Goal: Contribute content

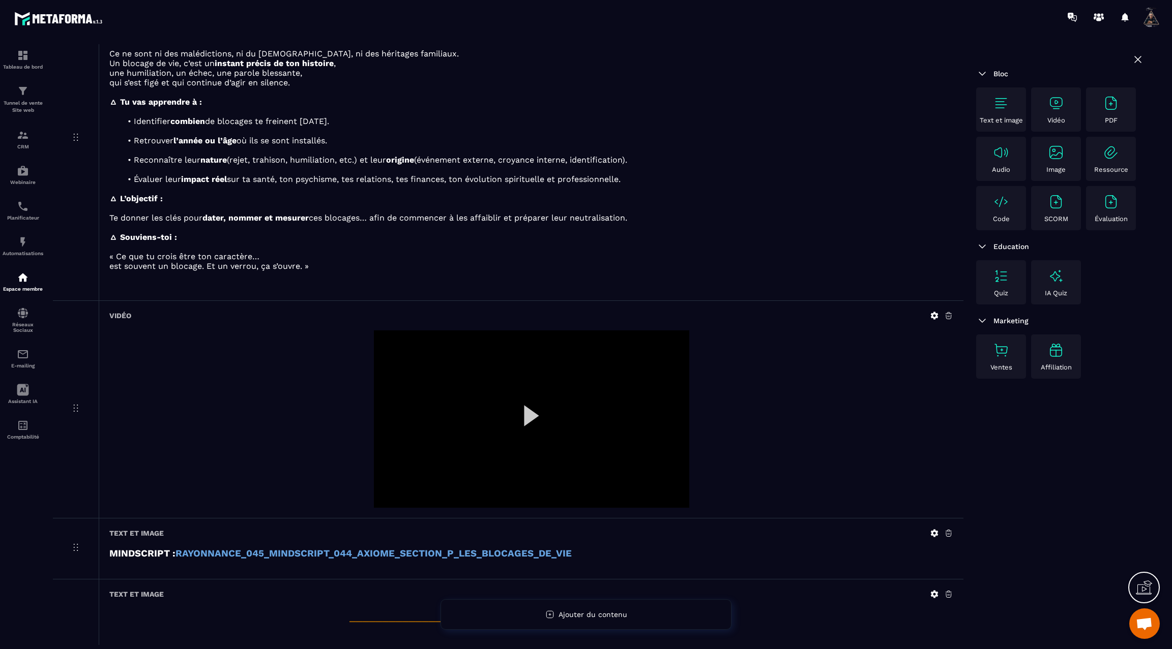
scroll to position [831, 0]
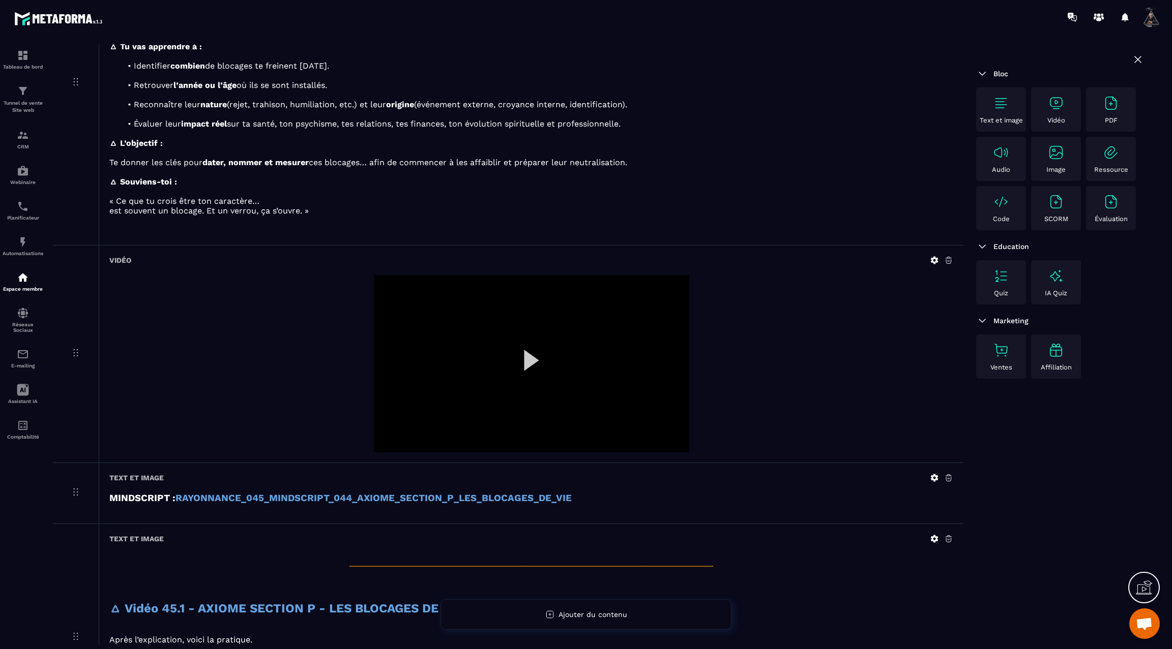
click at [532, 355] on div at bounding box center [531, 363] width 315 height 177
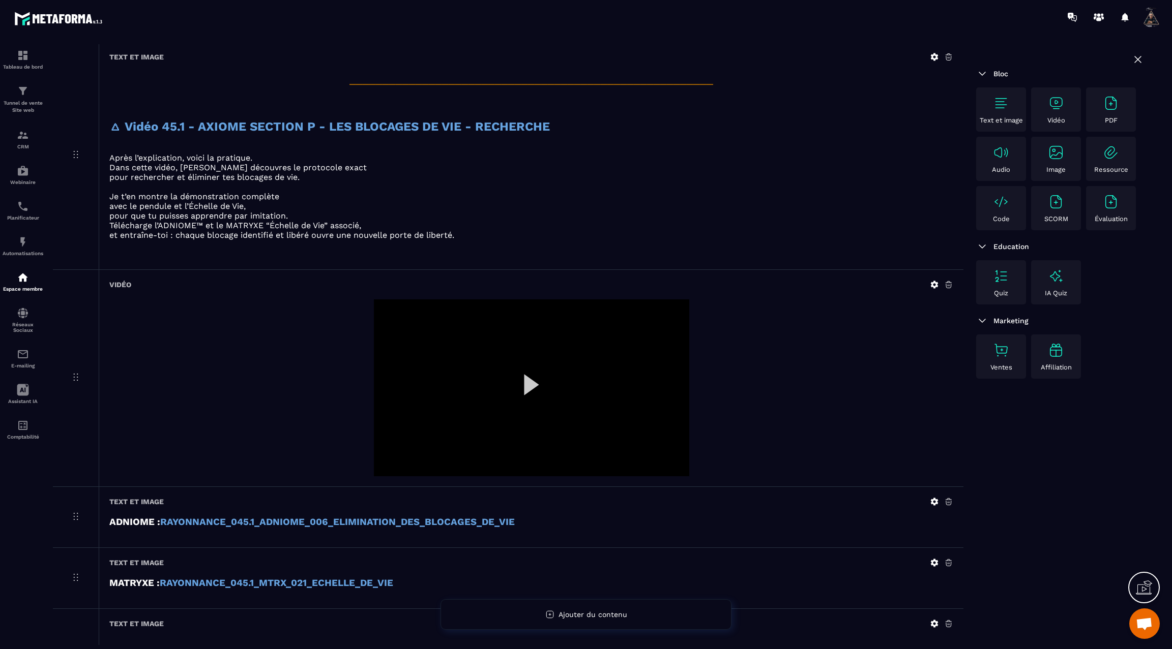
scroll to position [1309, 0]
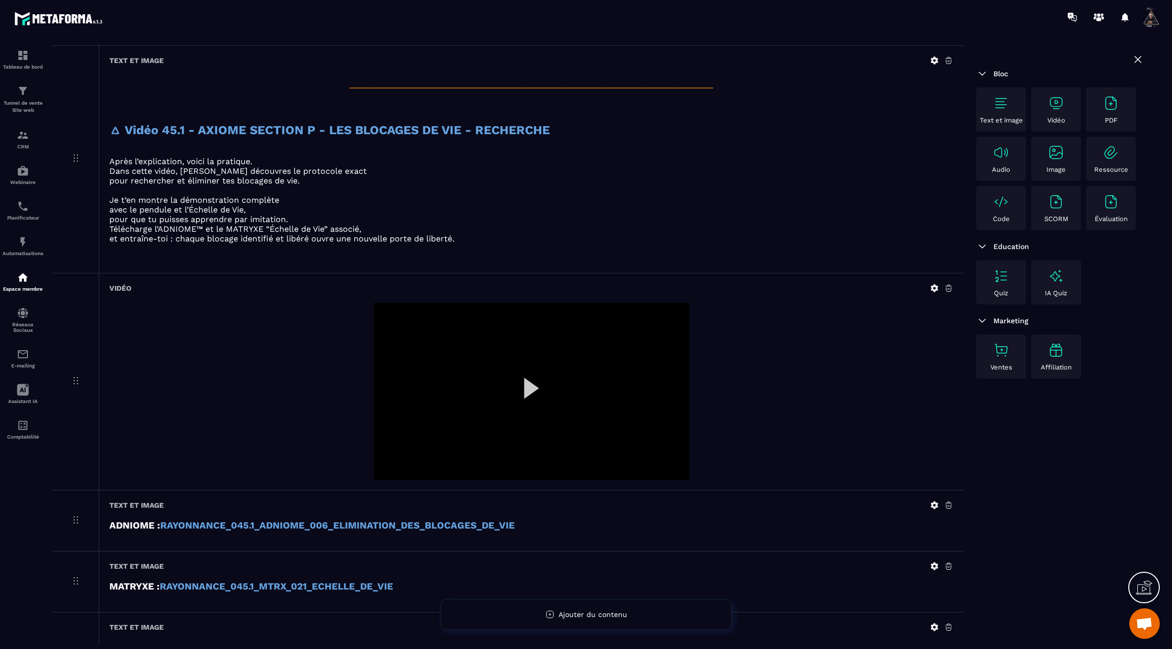
click at [935, 284] on icon at bounding box center [935, 288] width 8 height 8
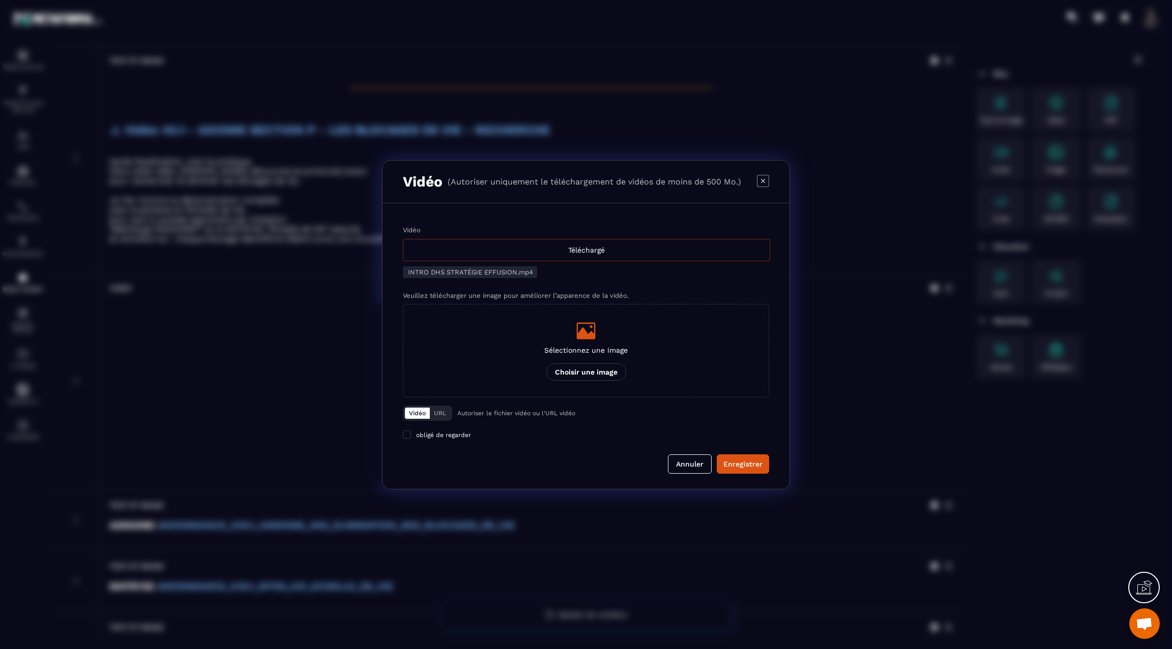
click at [623, 251] on div "Téléchargé" at bounding box center [586, 250] width 367 height 22
click at [0, 0] on input "Vidéo Téléchargé" at bounding box center [0, 0] width 0 height 0
click at [740, 466] on div "Enregistrer" at bounding box center [742, 464] width 39 height 10
